Goal: Information Seeking & Learning: Check status

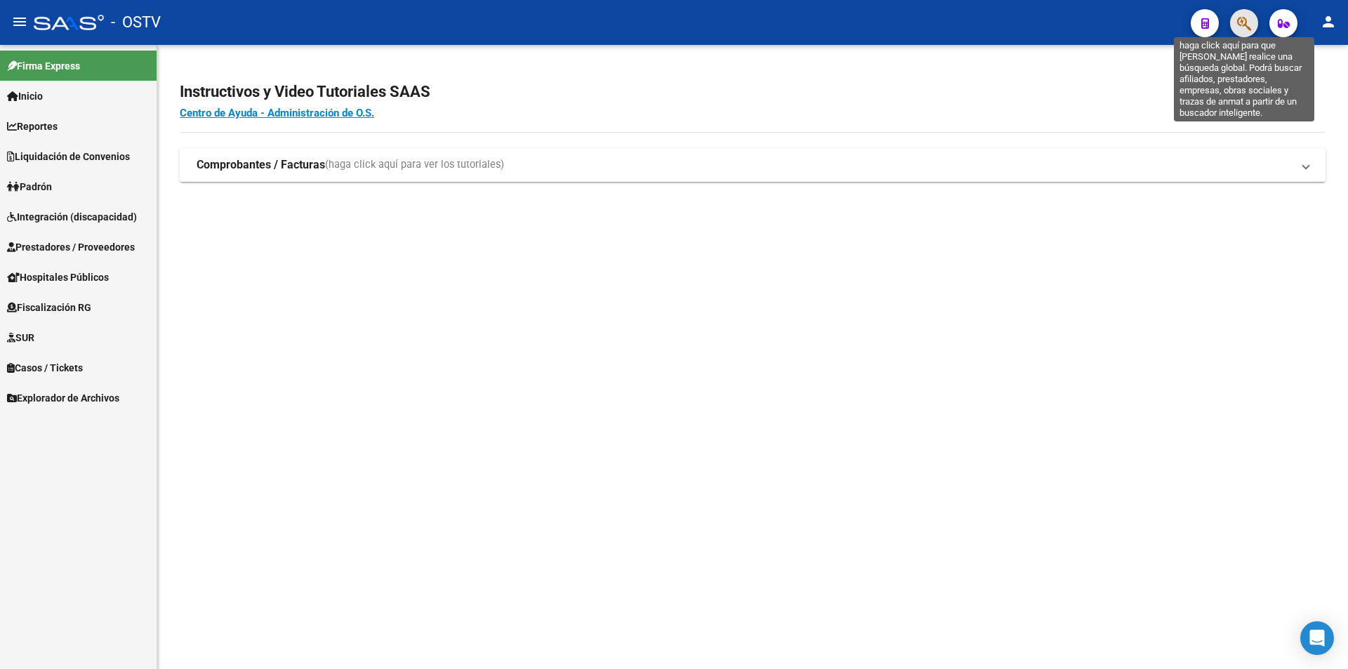
click at [1239, 22] on icon "button" at bounding box center [1244, 23] width 14 height 16
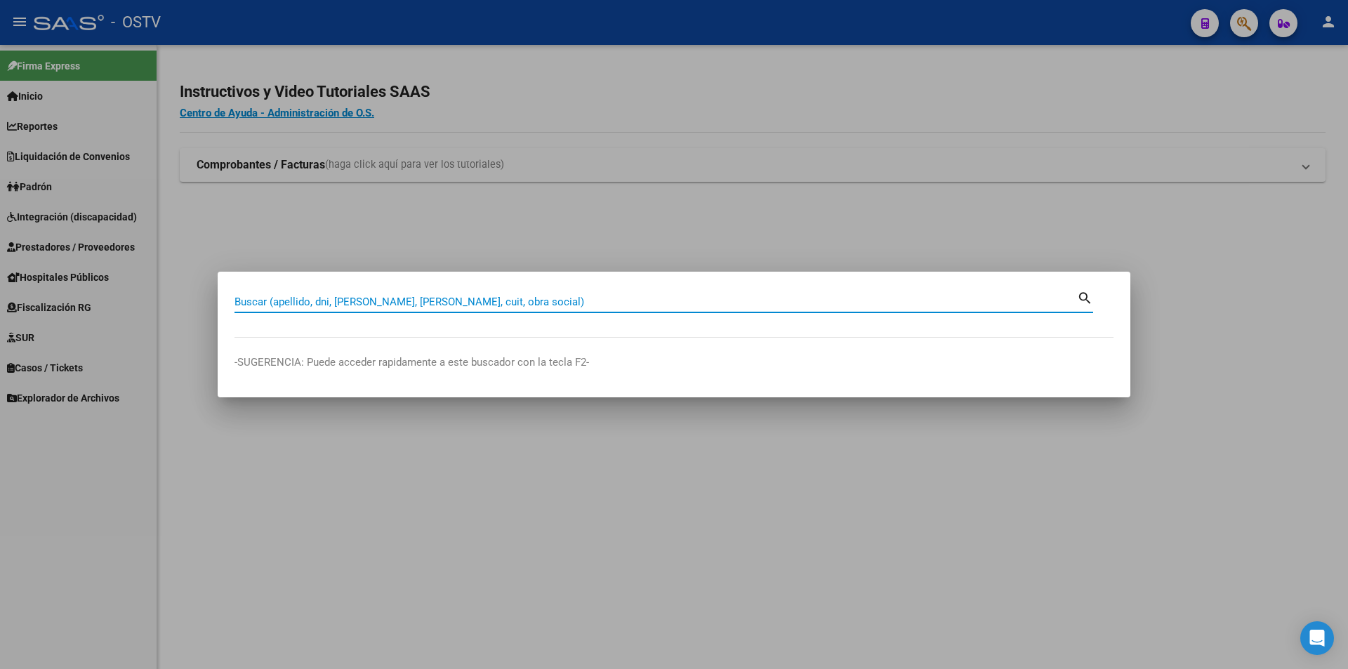
paste input "31375888"
type input "31375888"
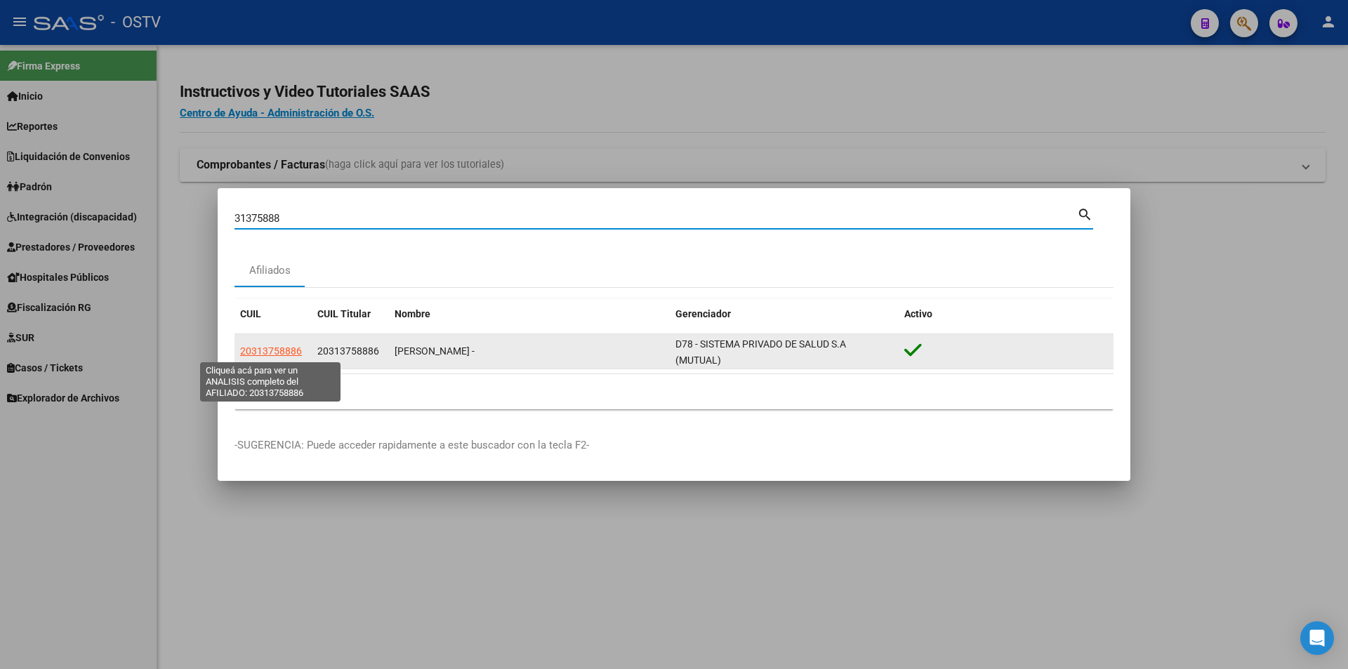
click at [291, 347] on span "20313758886" at bounding box center [271, 350] width 62 height 11
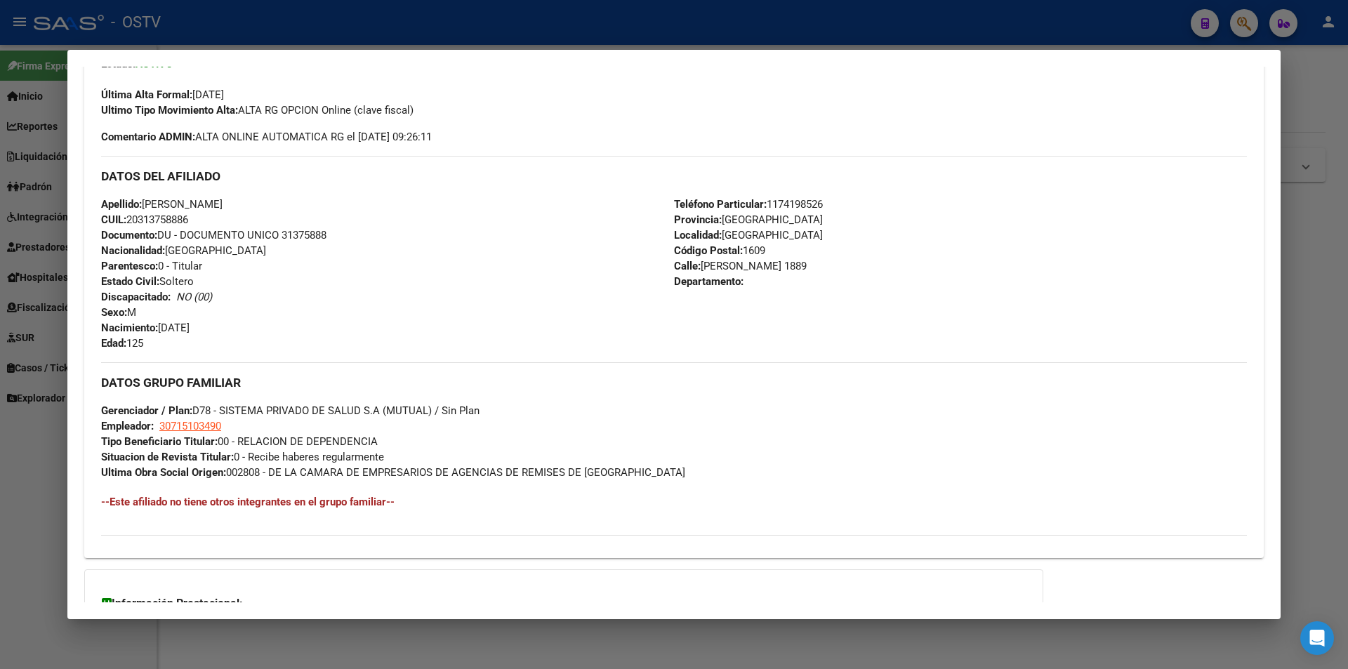
scroll to position [517, 0]
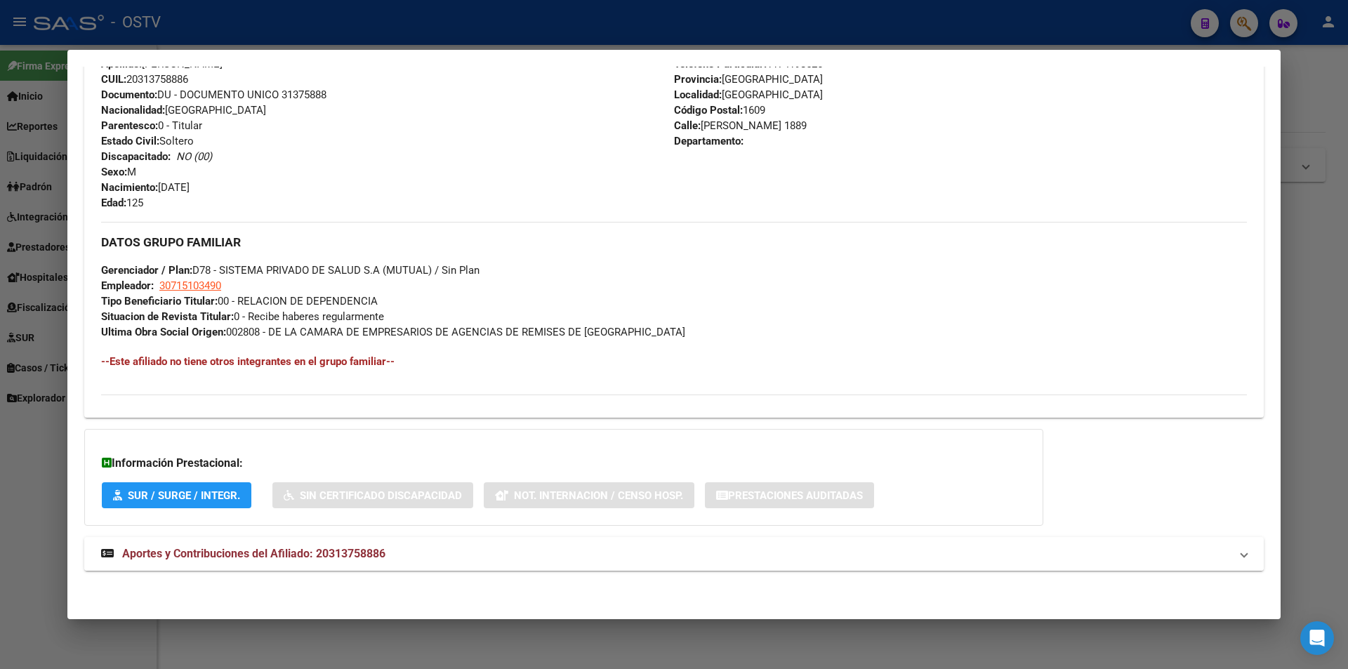
click at [271, 548] on span "Aportes y Contribuciones del Afiliado: 20313758886" at bounding box center [253, 553] width 263 height 13
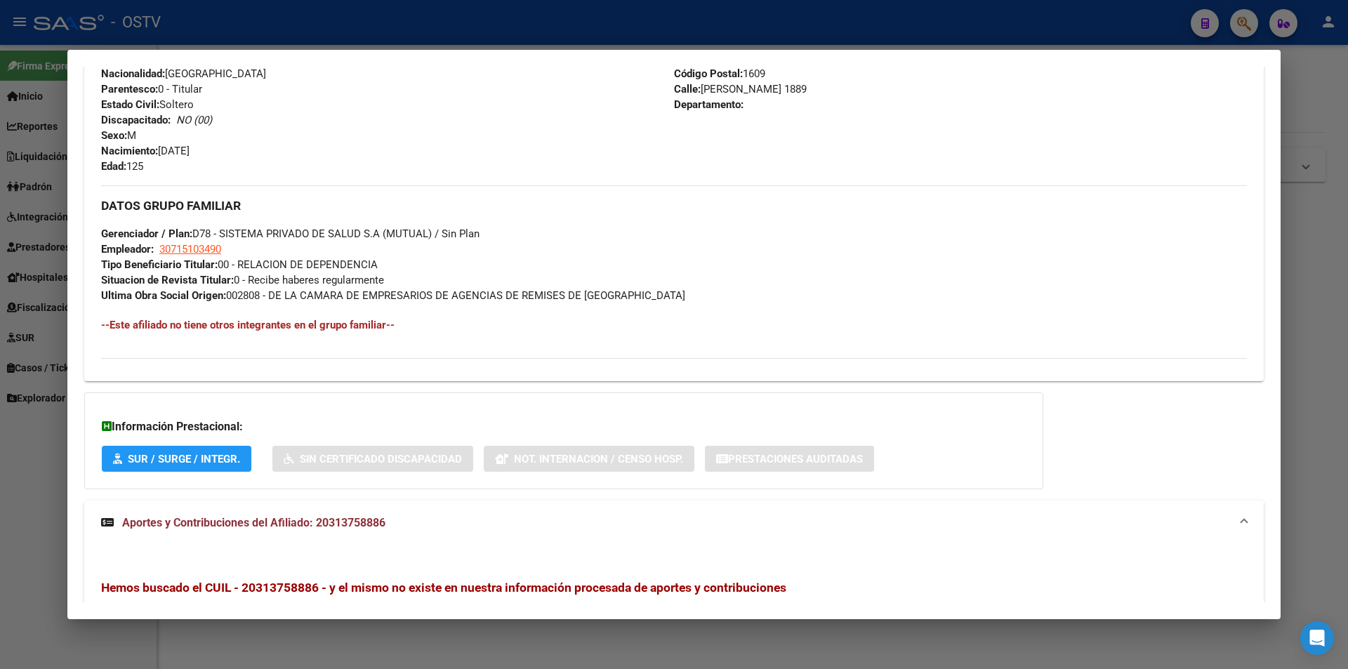
scroll to position [775, 0]
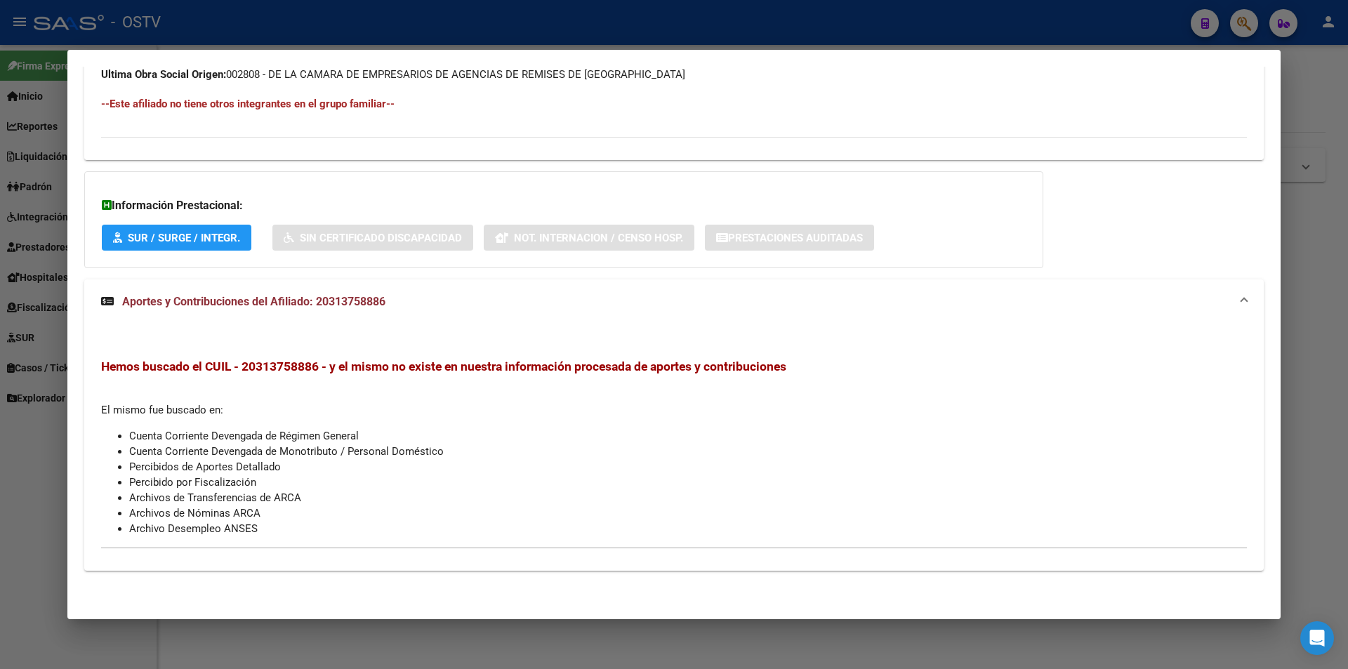
click at [281, 539] on div "Hemos buscado el CUIL - 20313758886 - y el mismo no existe en nuestra informaci…" at bounding box center [674, 454] width 1146 height 190
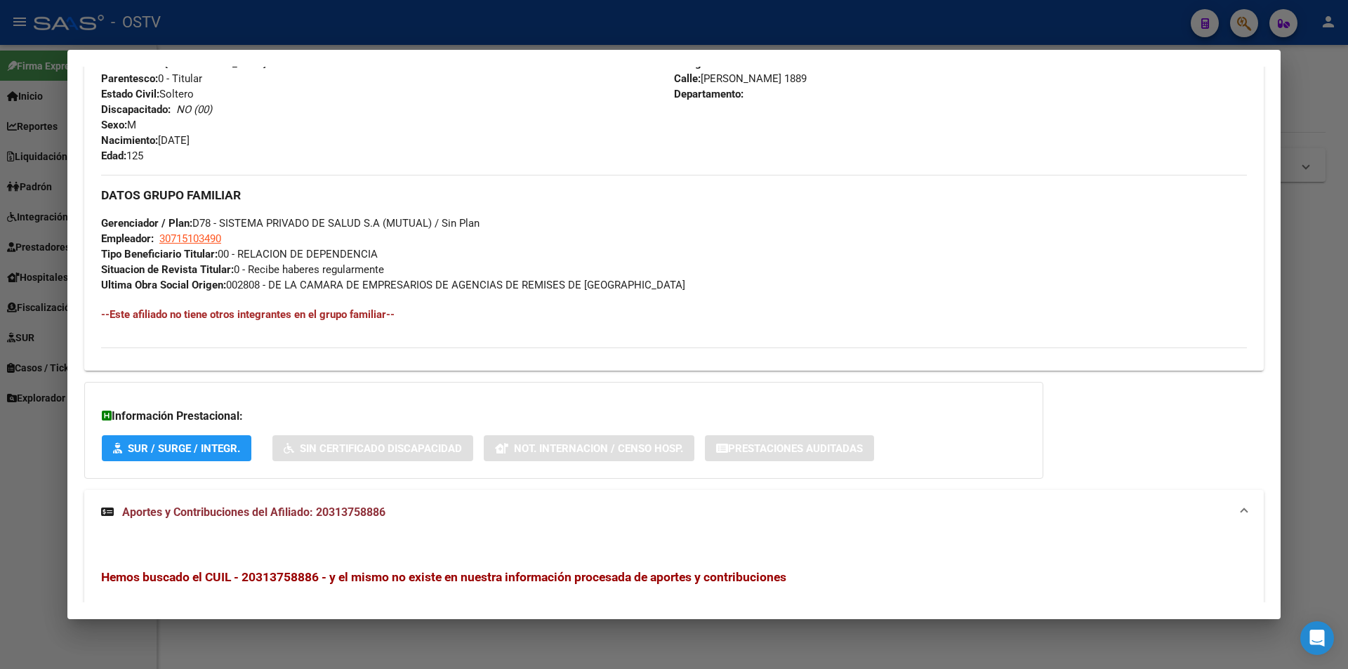
click at [903, 355] on div "Enviar Credencial Digital remove_red_eye Movimientos Sin Certificado Discapacid…" at bounding box center [674, 86] width 1180 height 548
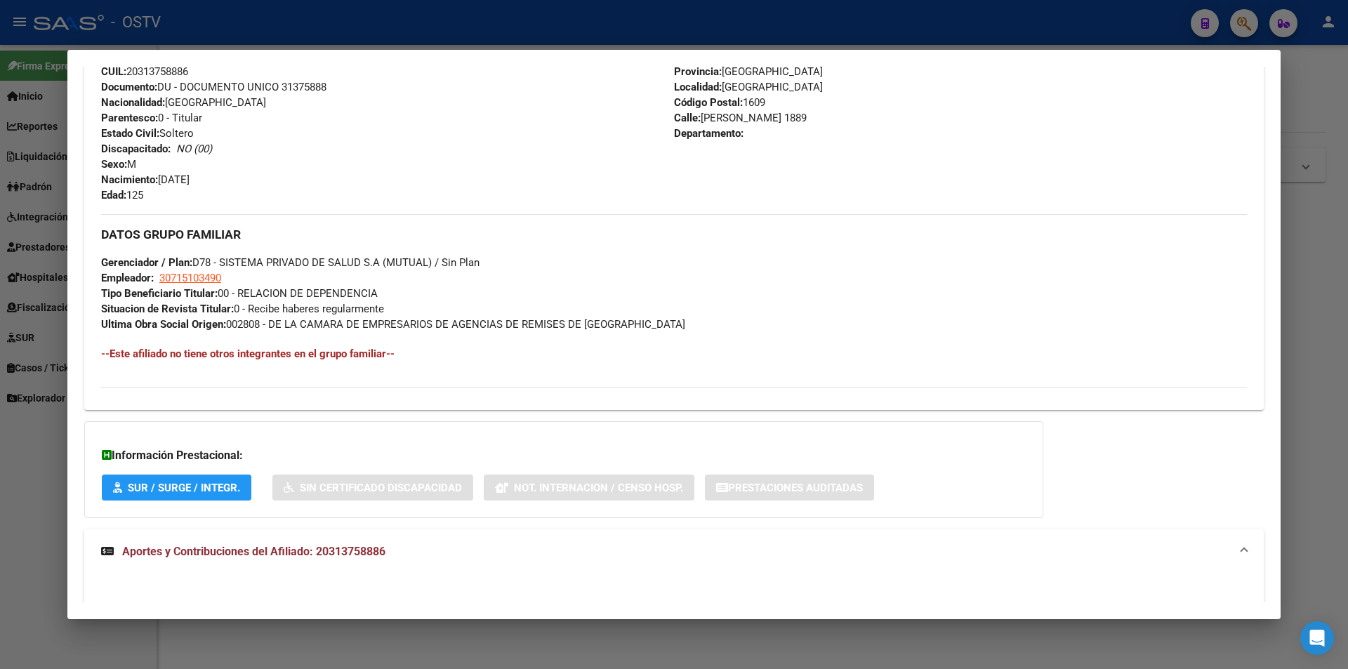
scroll to position [494, 0]
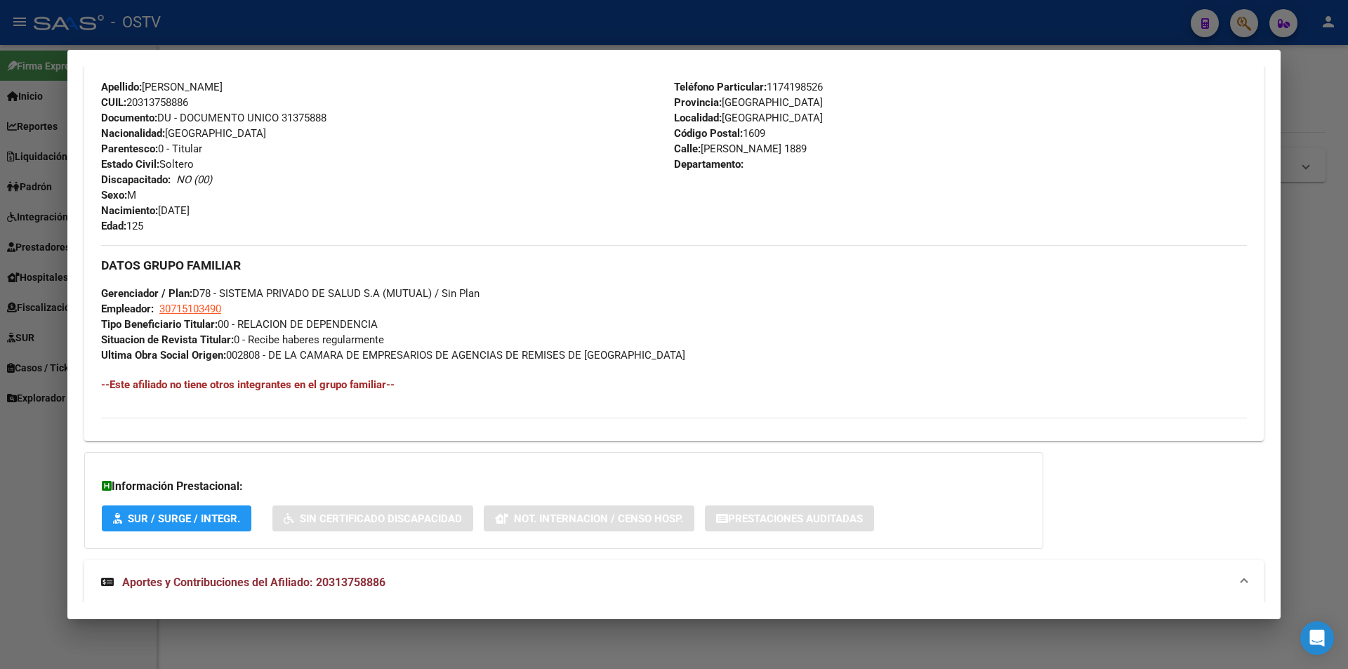
drag, startPoint x: 308, startPoint y: 358, endPoint x: 631, endPoint y: 352, distance: 322.3
click at [631, 352] on span "Ultima Obra Social Origen: 002808 - DE LA CAMARA DE EMPRESARIOS DE AGENCIAS DE …" at bounding box center [393, 355] width 584 height 13
drag, startPoint x: 279, startPoint y: 352, endPoint x: 680, endPoint y: 358, distance: 400.3
click at [680, 358] on div "DATOS GRUPO FAMILIAR Gerenciador / Plan: D78 - SISTEMA PRIVADO DE SALUD S.A (MU…" at bounding box center [674, 304] width 1146 height 118
click at [691, 374] on div "DATOS GRUPO FAMILIAR Gerenciador / Plan: D78 - SISTEMA PRIVADO DE SALUD S.A (MU…" at bounding box center [674, 325] width 1146 height 161
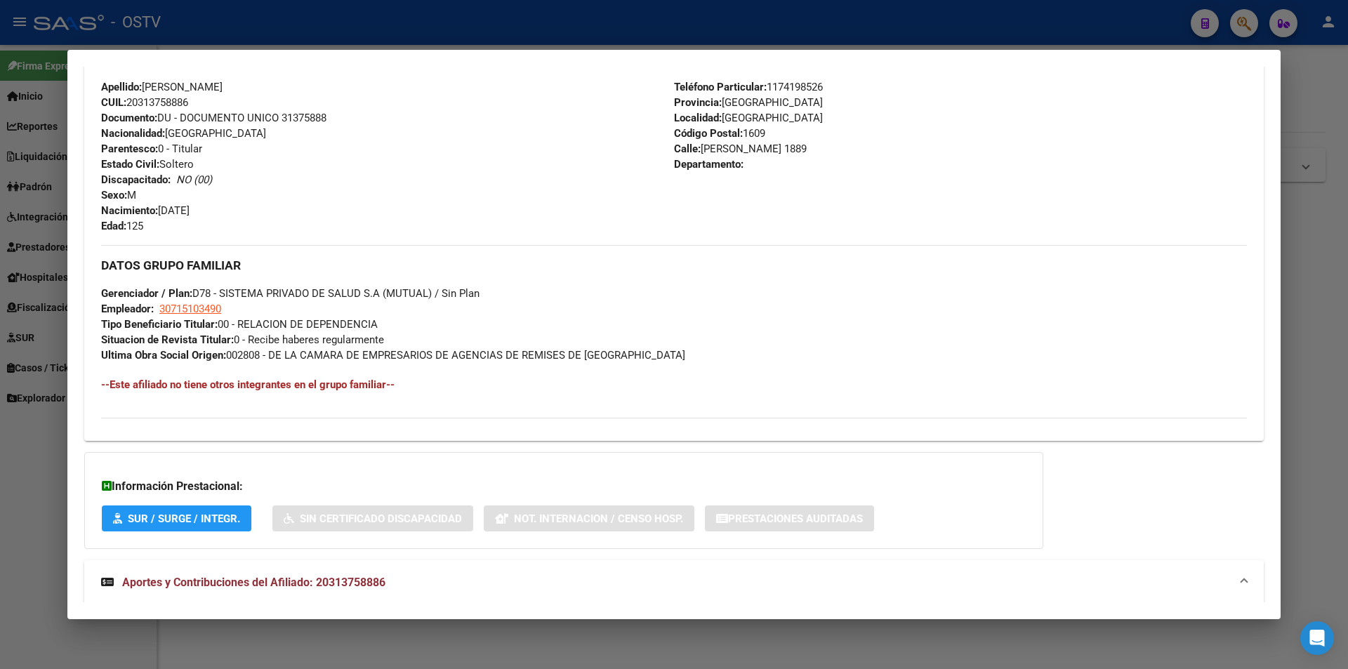
drag, startPoint x: 272, startPoint y: 355, endPoint x: 649, endPoint y: 352, distance: 376.3
click at [649, 352] on div "DATOS GRUPO FAMILIAR Gerenciador / Plan: D78 - SISTEMA PRIVADO DE SALUD S.A (MU…" at bounding box center [674, 304] width 1146 height 118
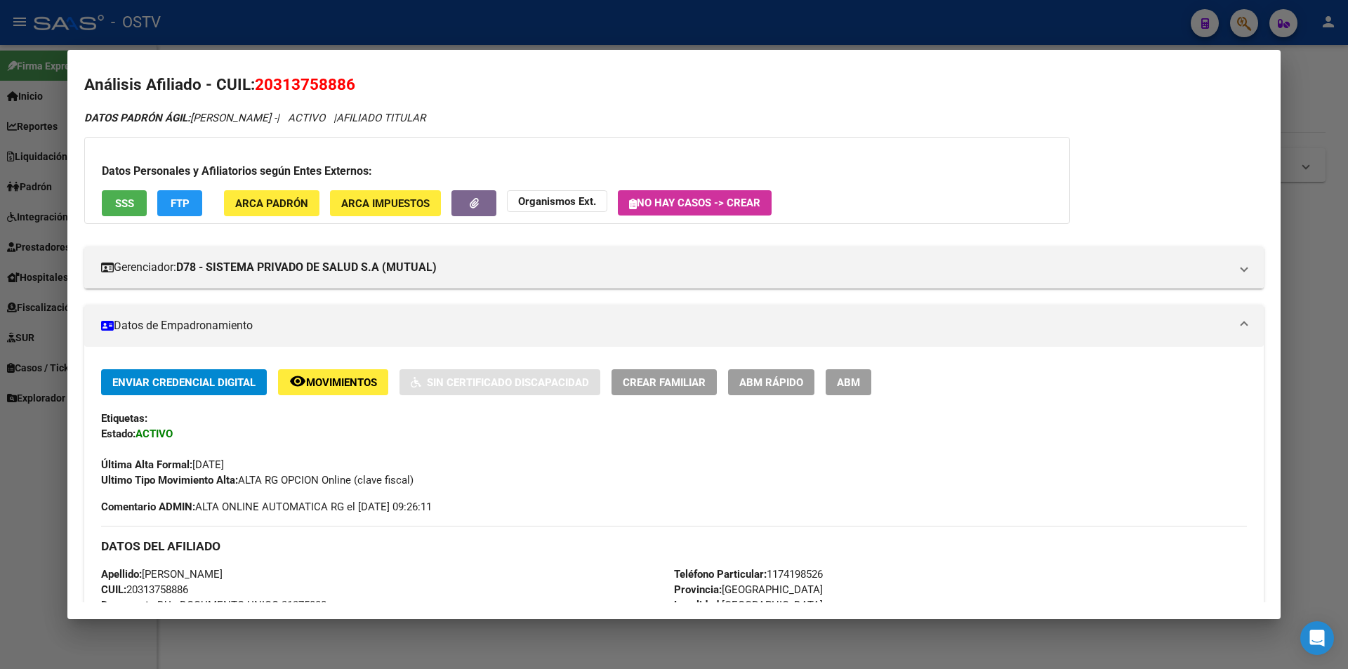
scroll to position [3, 0]
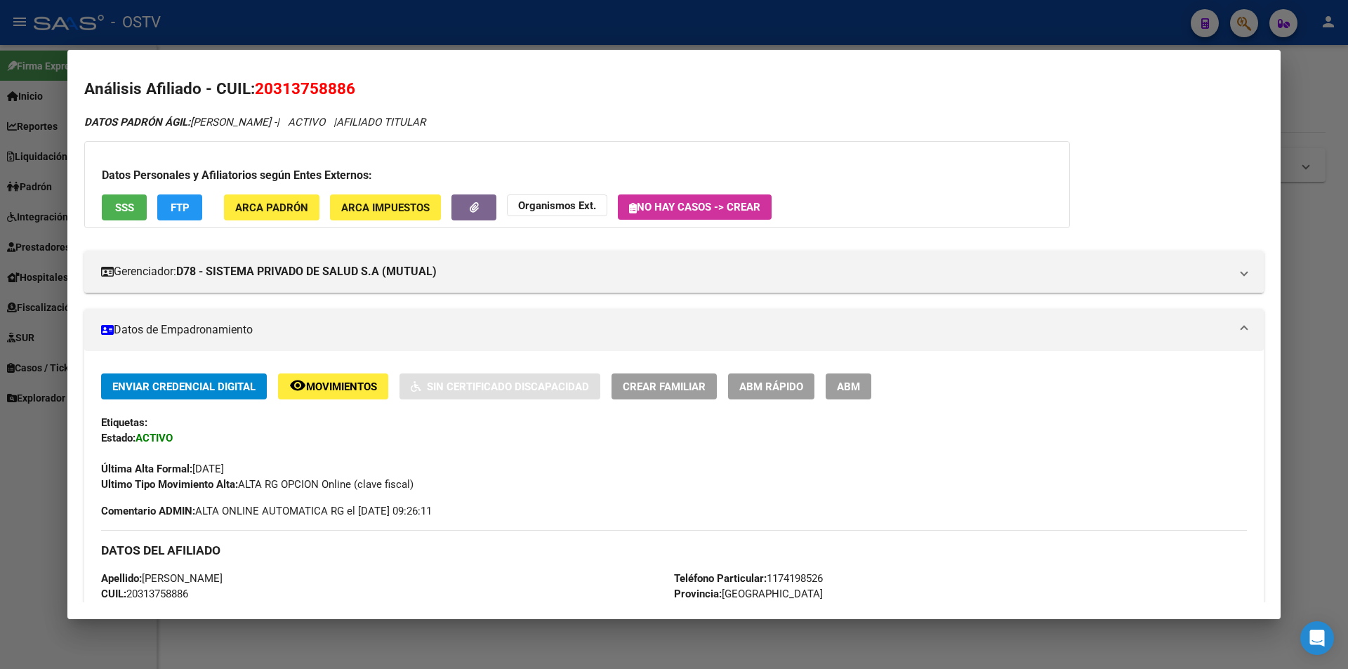
click at [1297, 83] on div at bounding box center [674, 334] width 1348 height 669
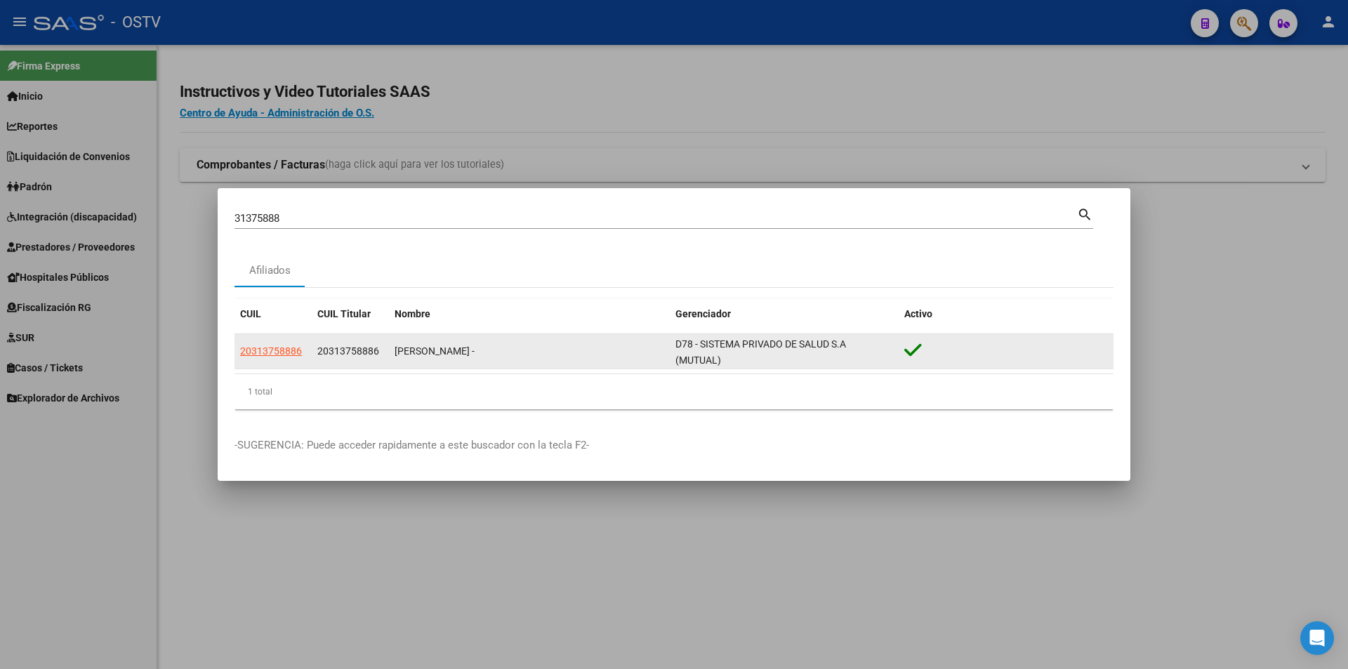
click at [522, 343] on datatable-body-cell "[PERSON_NAME] -" at bounding box center [529, 351] width 281 height 34
drag, startPoint x: 491, startPoint y: 352, endPoint x: 364, endPoint y: 336, distance: 128.0
click at [490, 352] on div "[PERSON_NAME] -" at bounding box center [530, 351] width 270 height 16
click at [278, 349] on span "20313758886" at bounding box center [271, 350] width 62 height 11
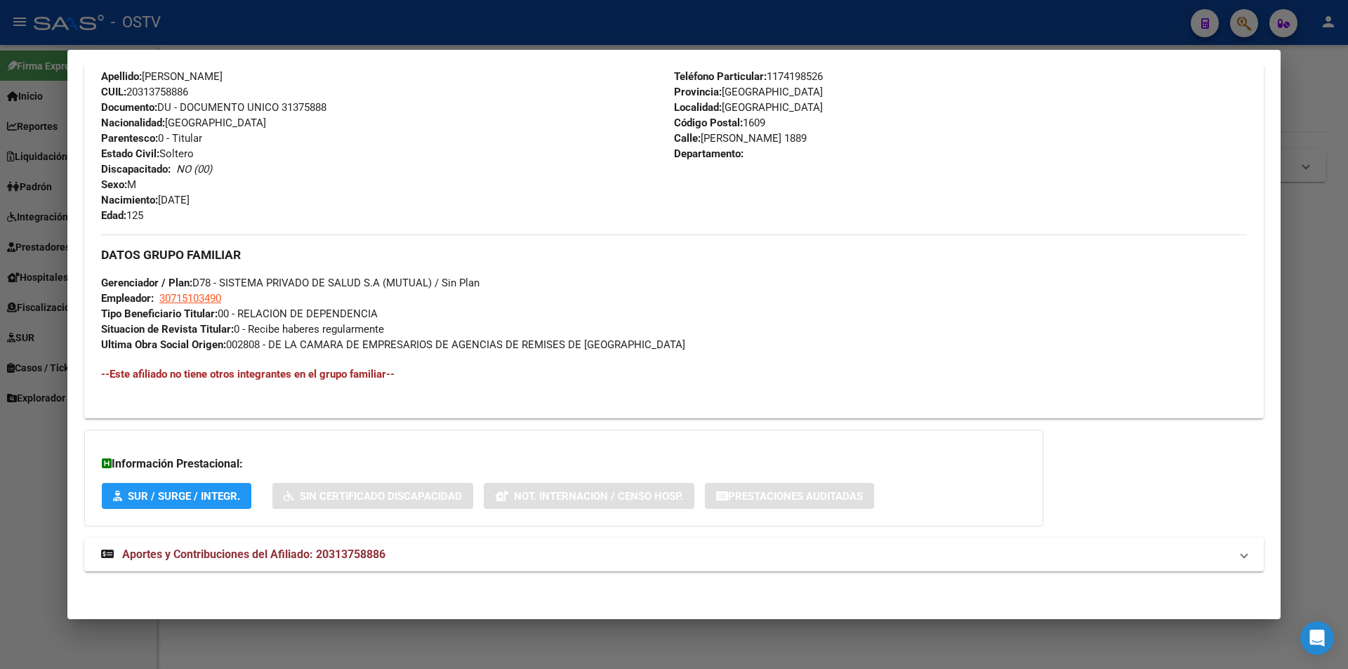
scroll to position [506, 0]
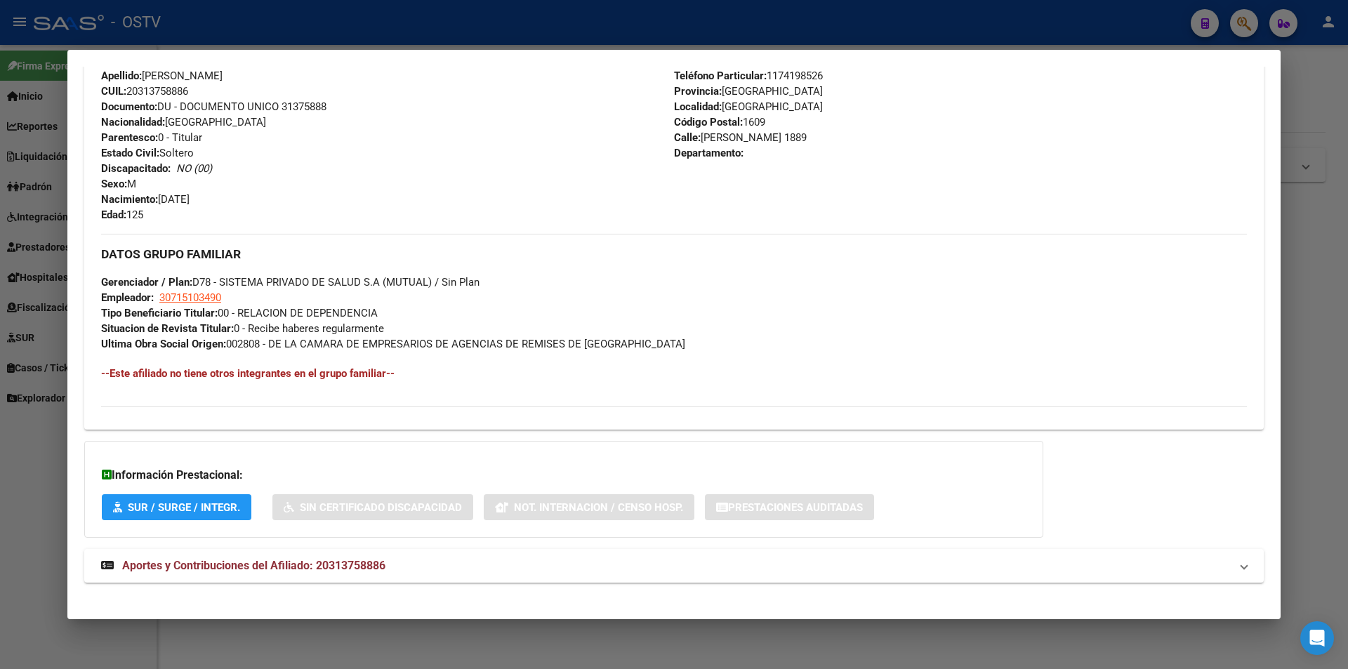
click at [725, 317] on div "DATOS GRUPO FAMILIAR Gerenciador / Plan: D78 - SISTEMA PRIVADO DE SALUD S.A (MU…" at bounding box center [674, 293] width 1146 height 118
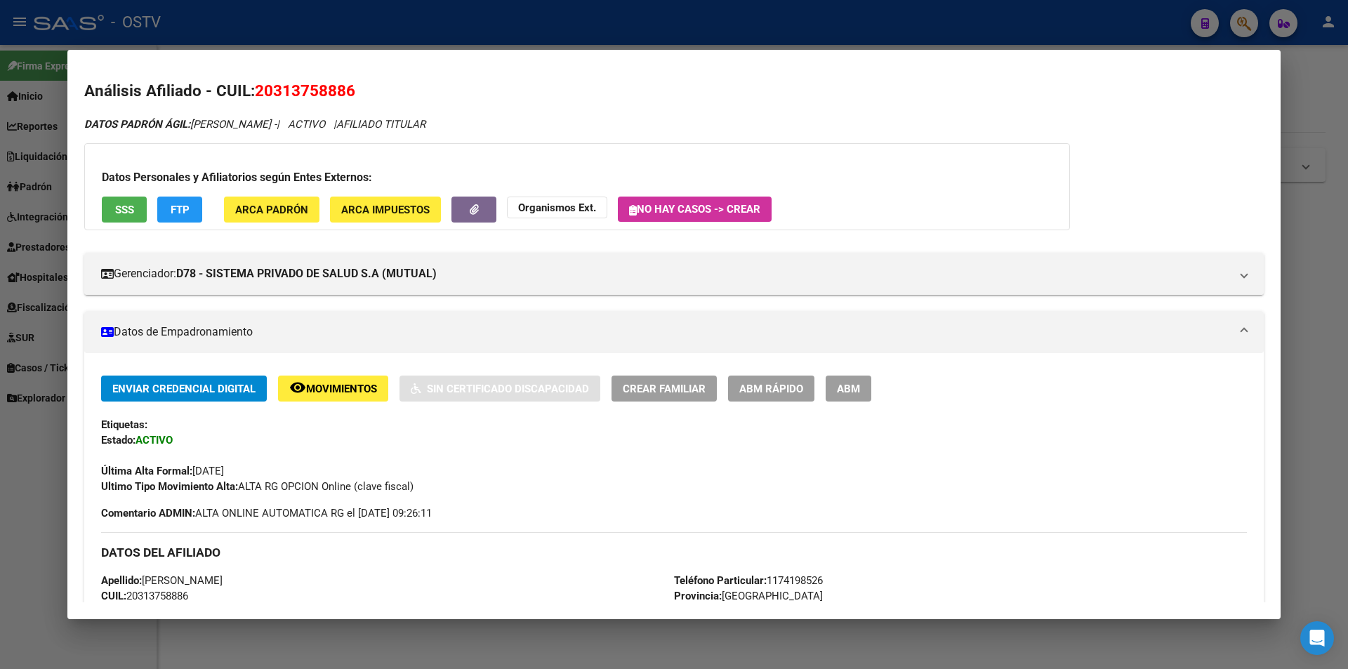
scroll to position [0, 0]
click at [1333, 102] on div at bounding box center [674, 334] width 1348 height 669
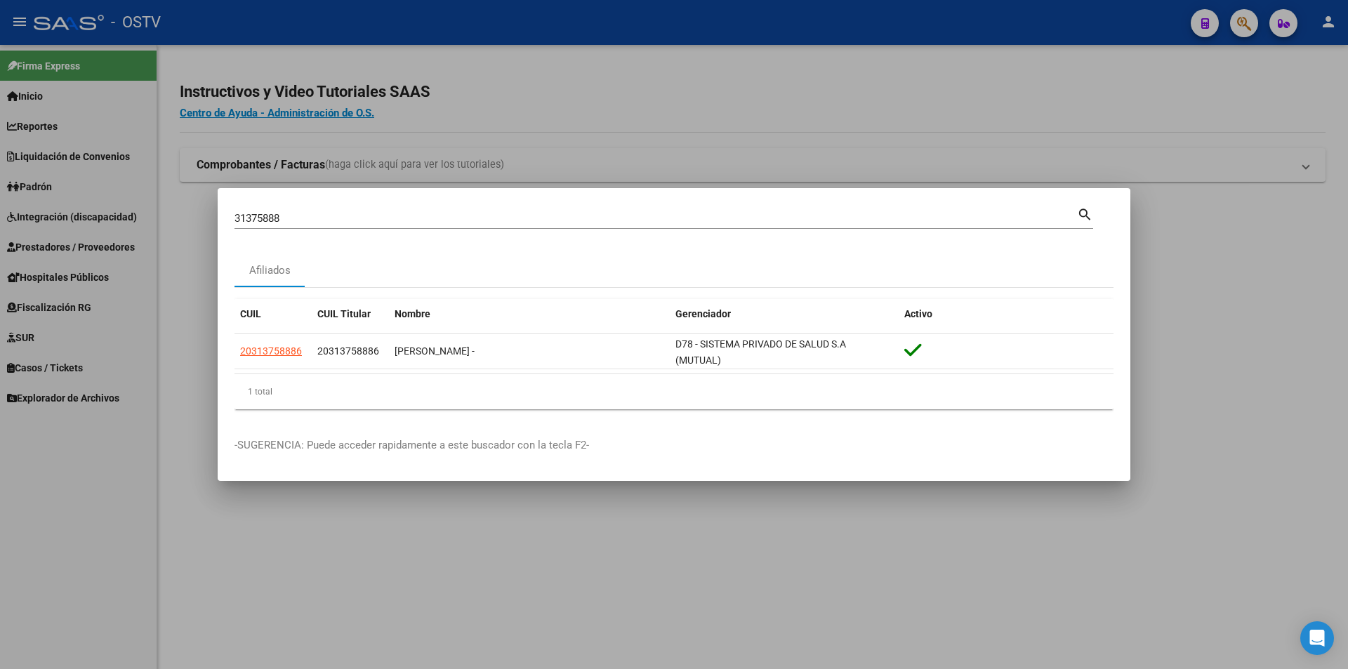
click at [731, 557] on div at bounding box center [674, 334] width 1348 height 669
